Goal: Task Accomplishment & Management: Manage account settings

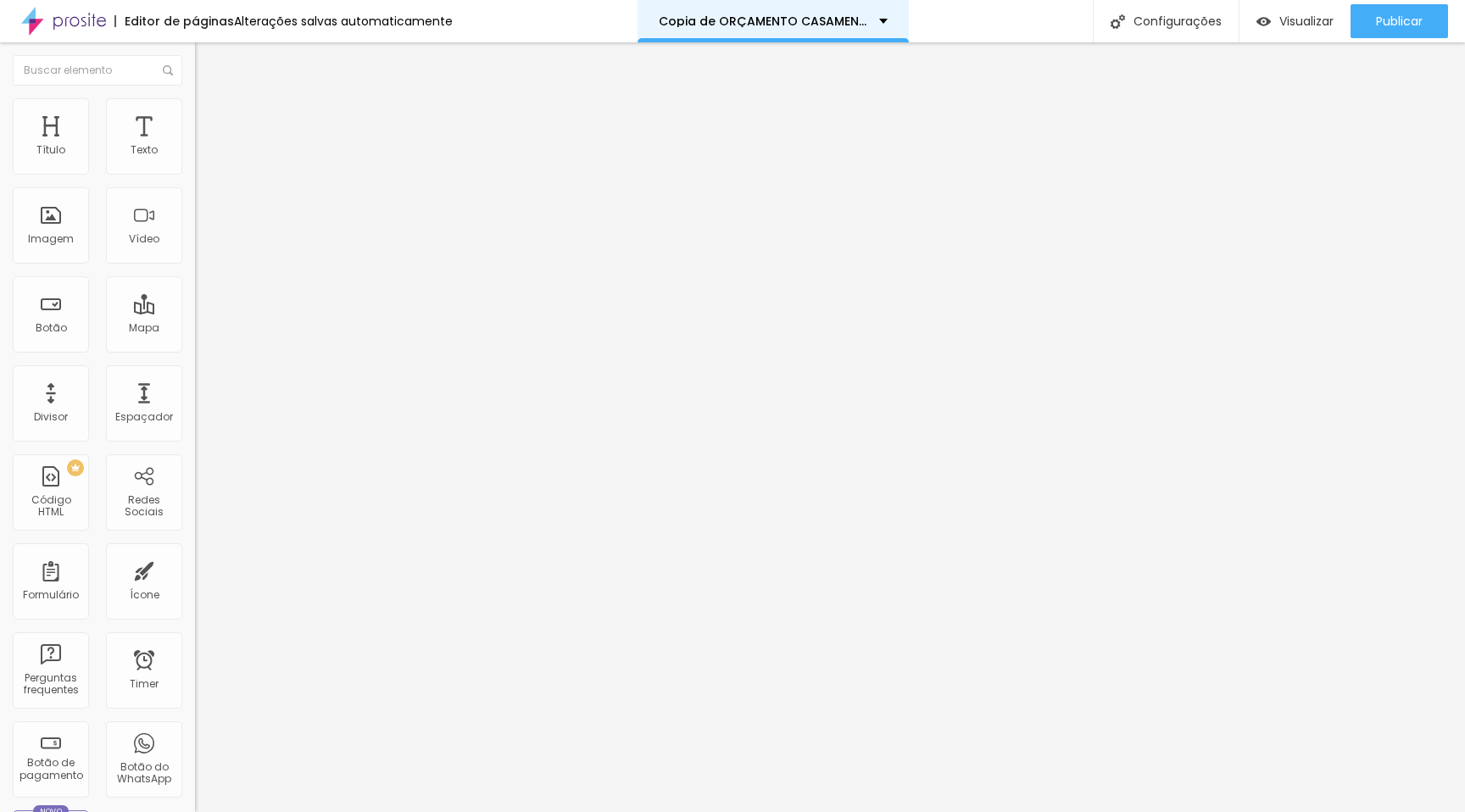
click at [870, 22] on div "Copia de ORÇAMENTO CASAMENTOS 2026" at bounding box center [773, 21] width 229 height 12
click at [794, 30] on div "Copia de ORÇAMENTO CASAMENTOS 2026" at bounding box center [773, 21] width 272 height 42
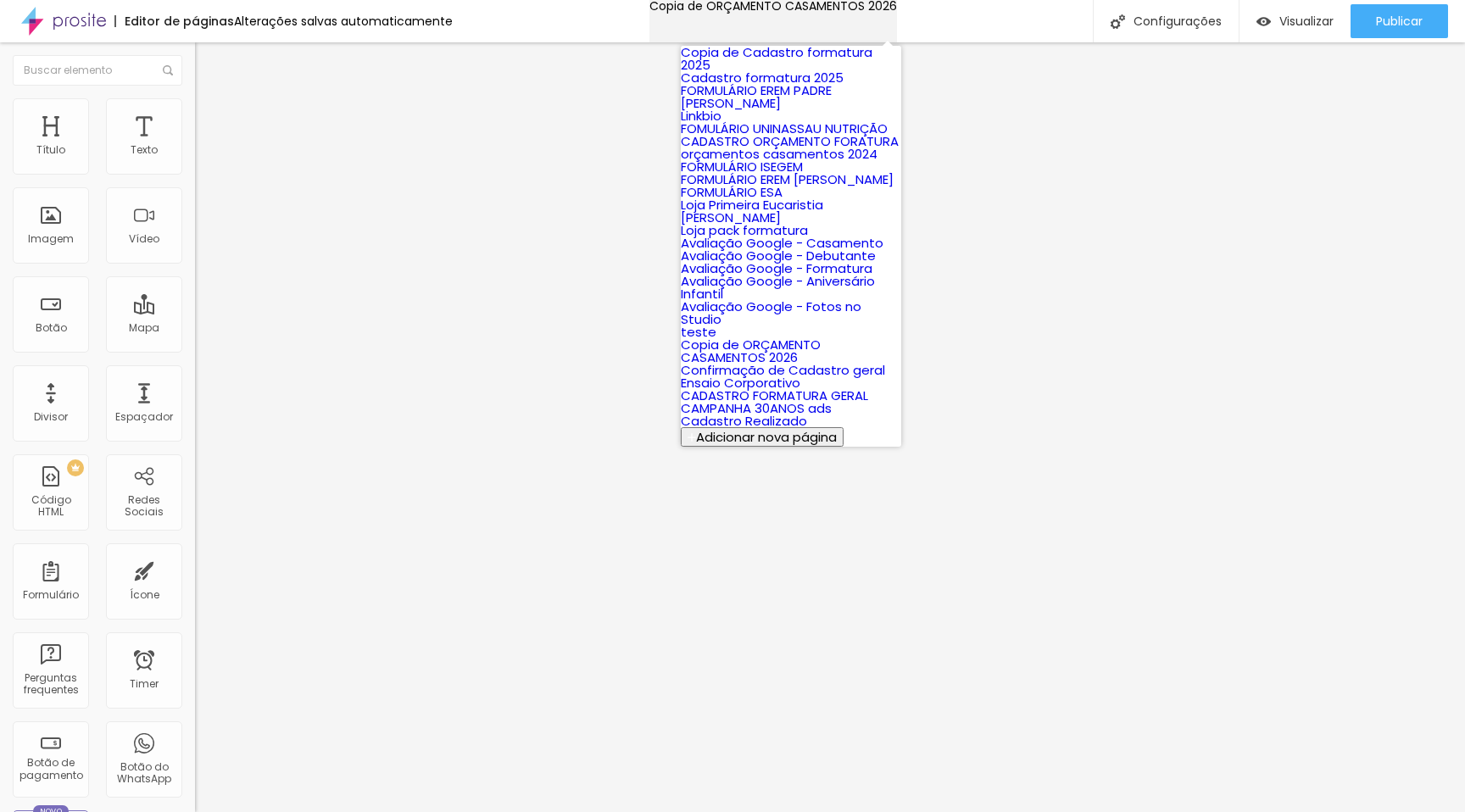
click at [794, 12] on p "Copia de ORÇAMENTO CASAMENTOS 2026" at bounding box center [773, 6] width 248 height 12
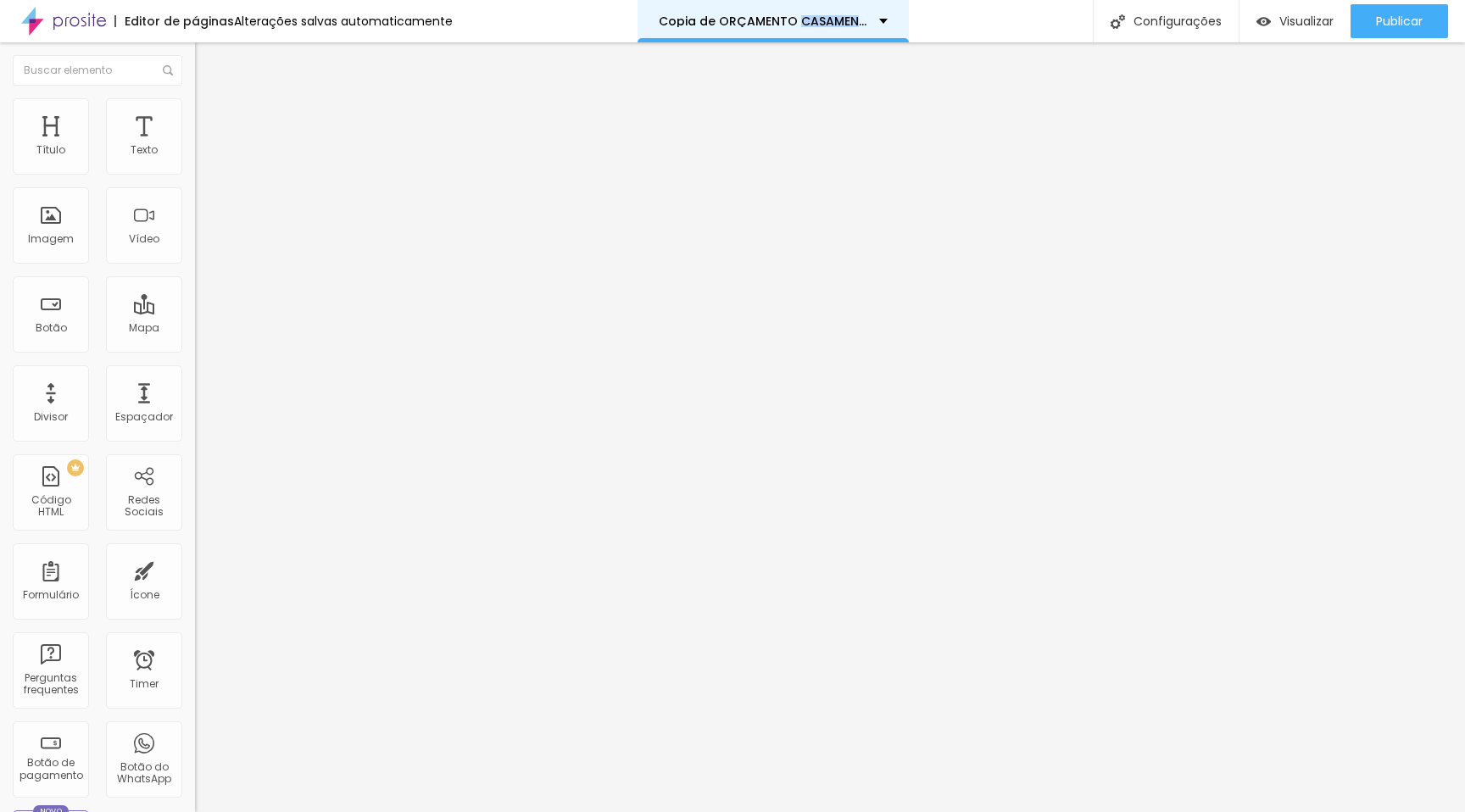
click at [794, 25] on p "Copia de ORÇAMENTO CASAMENTOS 2026" at bounding box center [763, 21] width 207 height 12
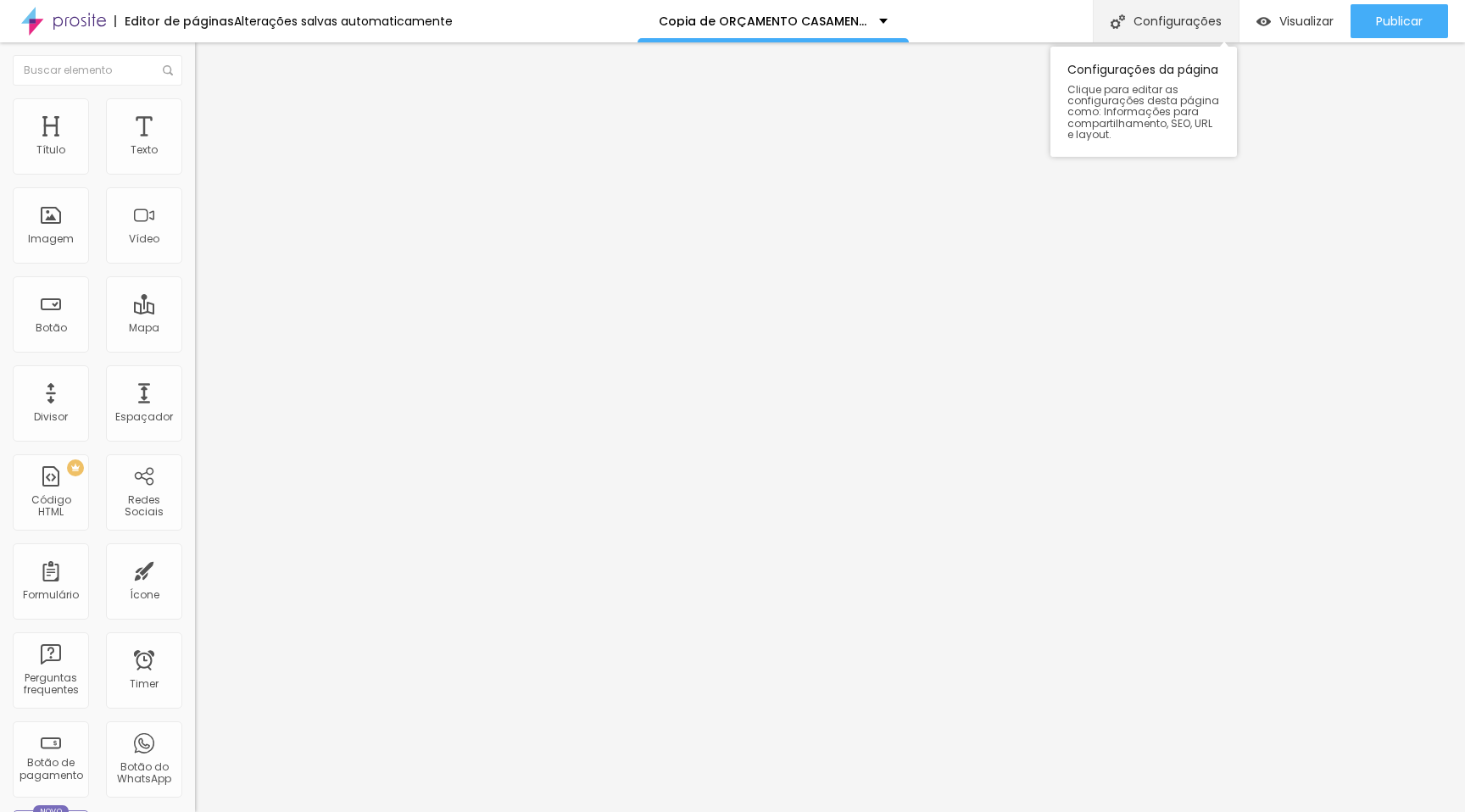
click at [1154, 25] on div "Configurações" at bounding box center [1166, 21] width 146 height 42
drag, startPoint x: 635, startPoint y: 214, endPoint x: 560, endPoint y: 214, distance: 75.0
type input "ORÇAMENTO CASAMENTOS 2026"
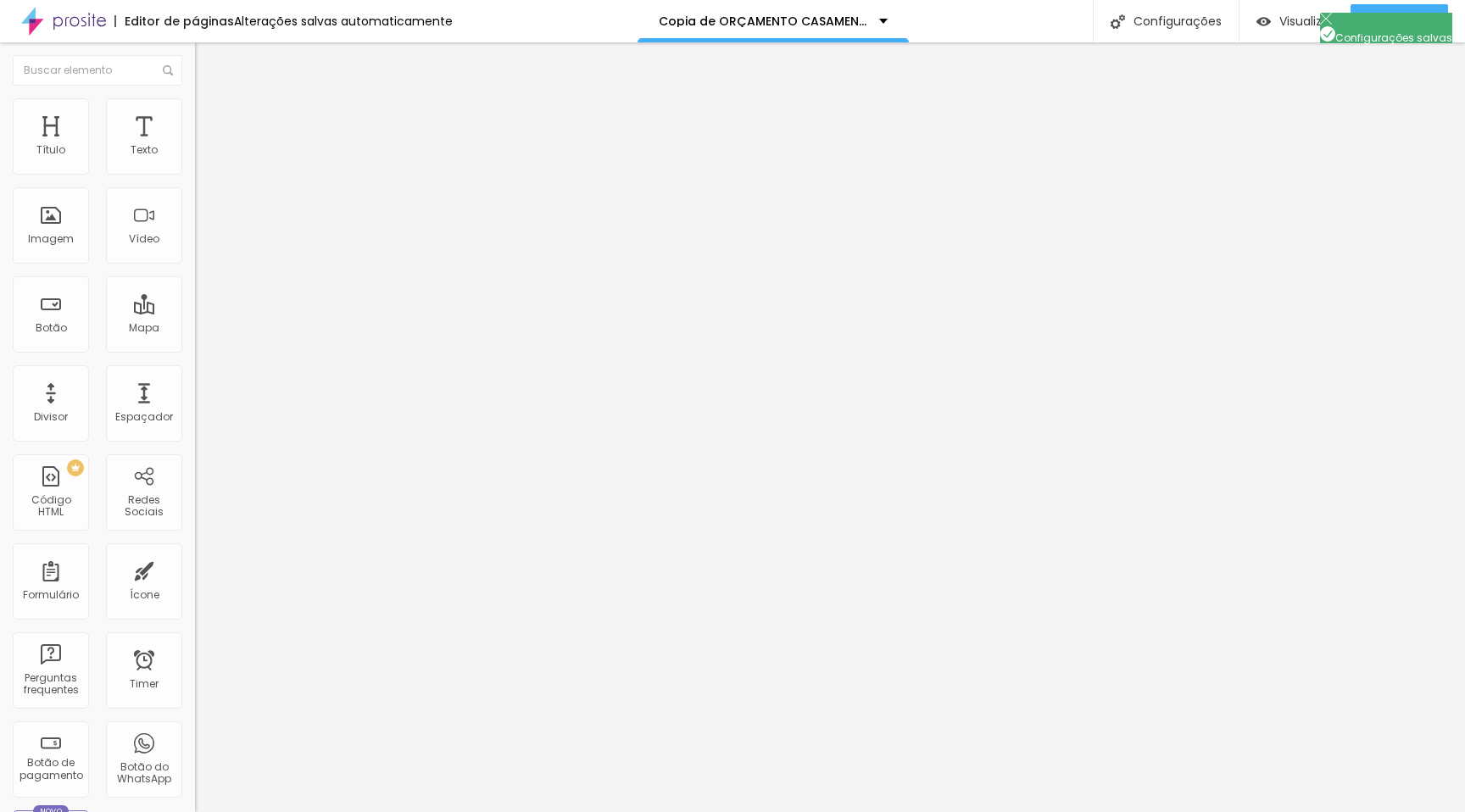
type input "/orcamento-casamentos-2026"
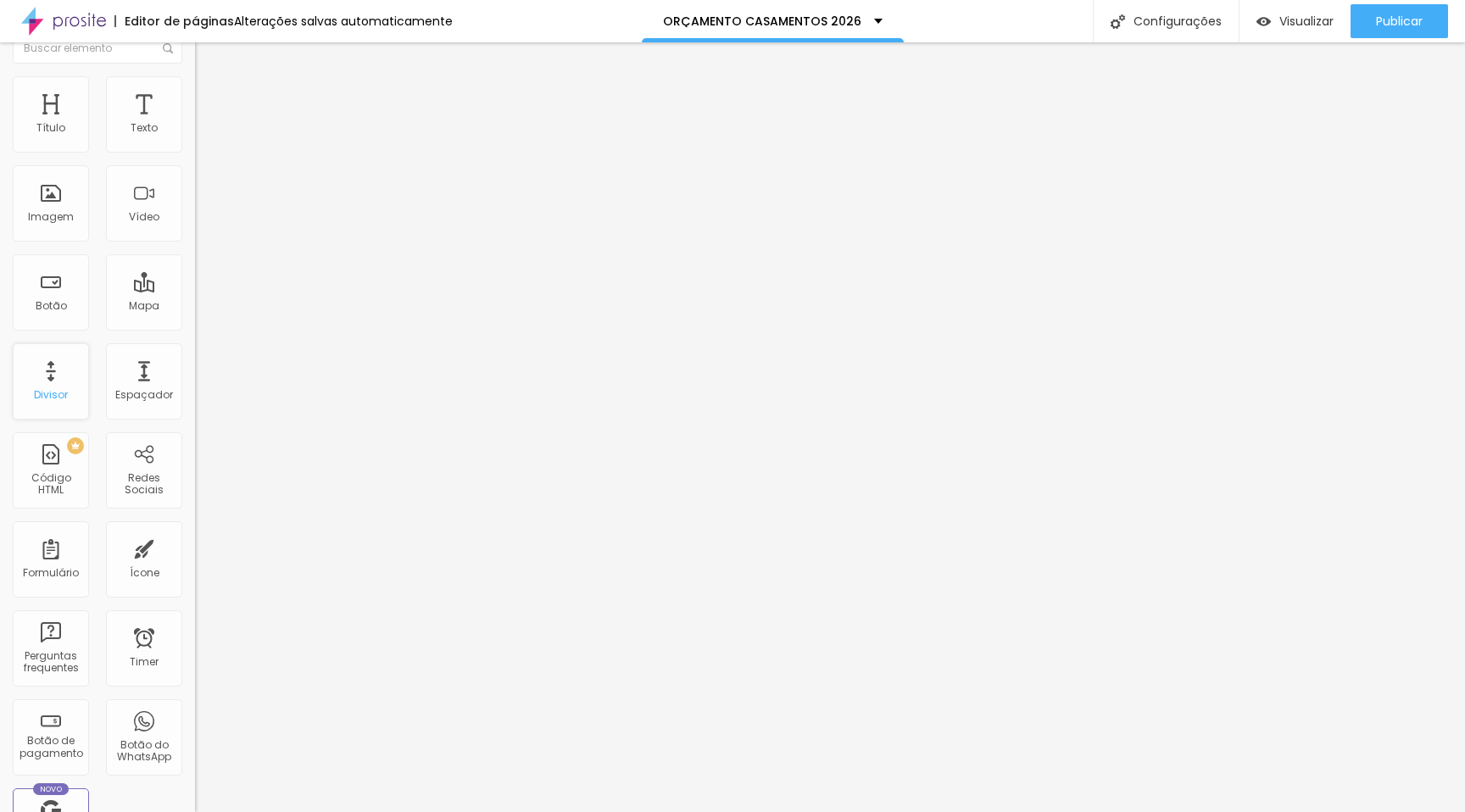
scroll to position [1, 0]
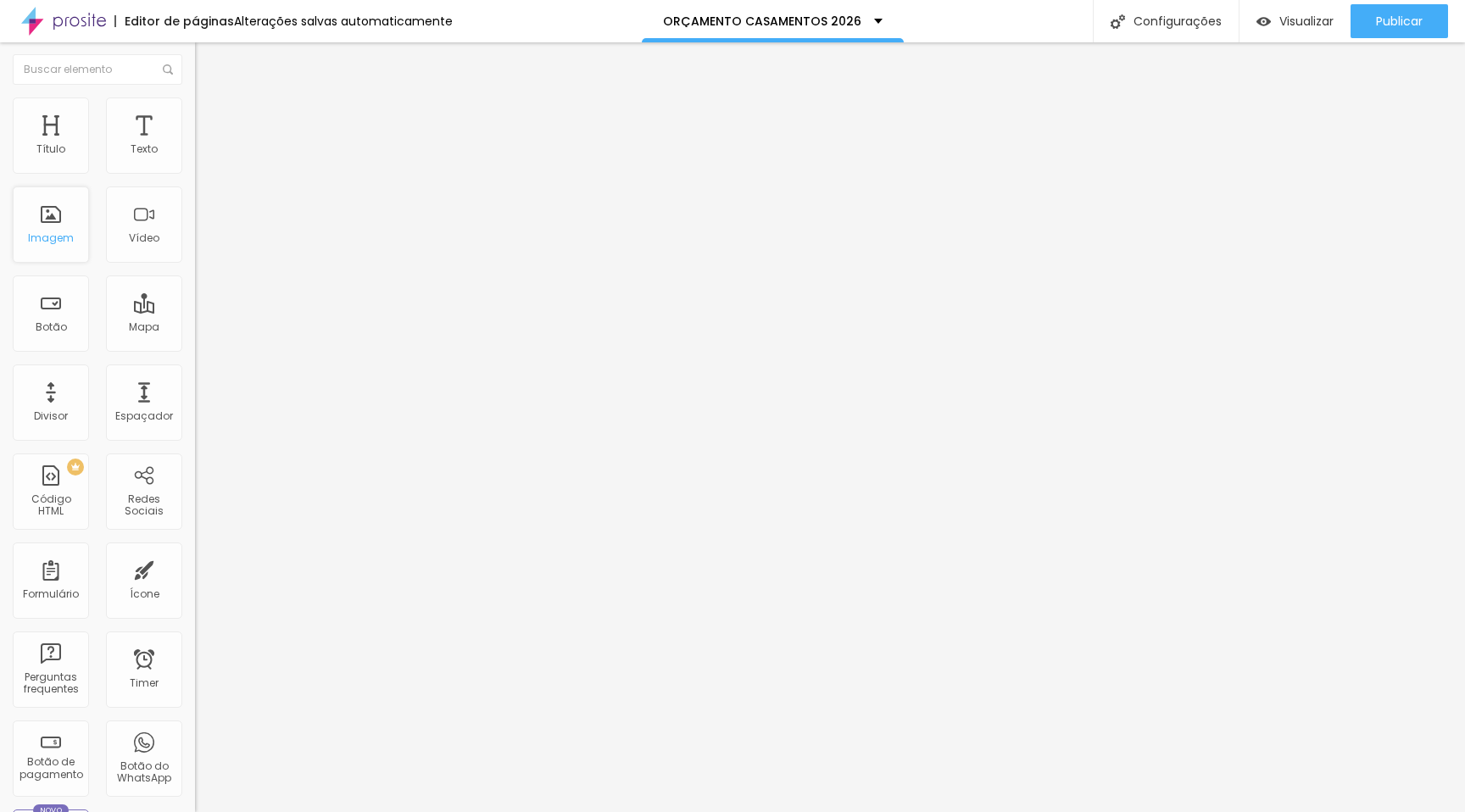
click at [55, 233] on div "Imagem" at bounding box center [51, 238] width 46 height 12
click at [57, 239] on div "Imagem" at bounding box center [51, 238] width 46 height 12
click at [207, 61] on img "button" at bounding box center [214, 62] width 13 height 13
click at [51, 221] on div "Imagem" at bounding box center [50, 225] width 76 height 76
